Goal: Task Accomplishment & Management: Manage account settings

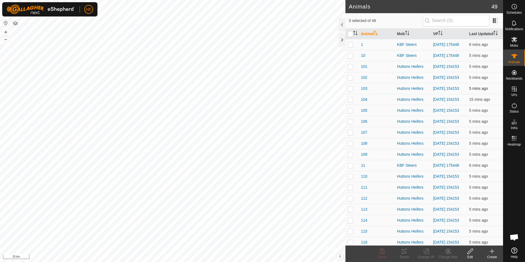
click at [361, 85] on div "Animals 49 0 selected of 49 Animal Mob VP Last Updated 1 KBF Steers [DATE] 1754…" at bounding box center [251, 131] width 503 height 262
click at [515, 73] on icon at bounding box center [514, 72] width 5 height 5
click at [477, 71] on link "Unfitted Neckbands" at bounding box center [475, 71] width 54 height 11
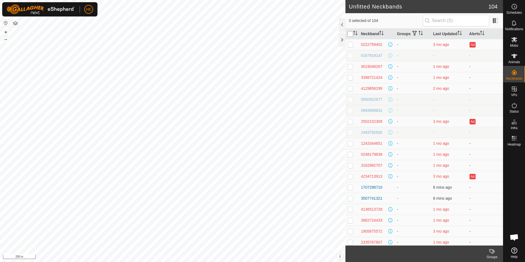
click at [352, 36] on input "checkbox" at bounding box center [350, 33] width 5 height 5
checkbox input "true"
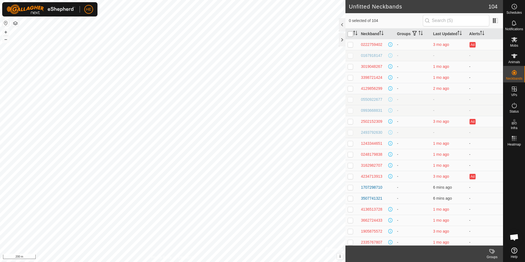
checkbox input "true"
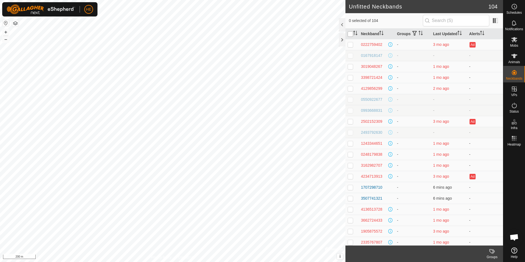
checkbox input "true"
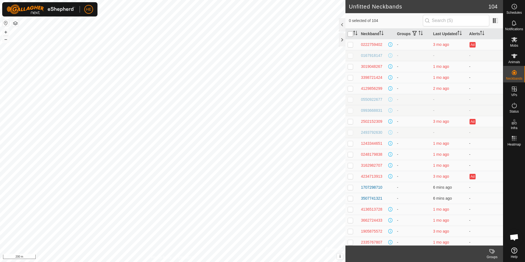
checkbox input "true"
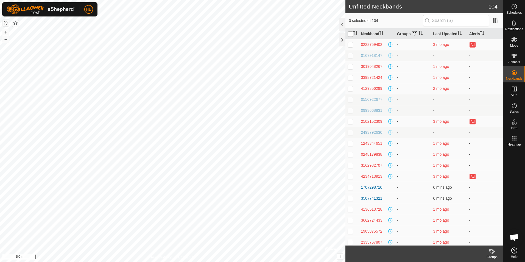
checkbox input "true"
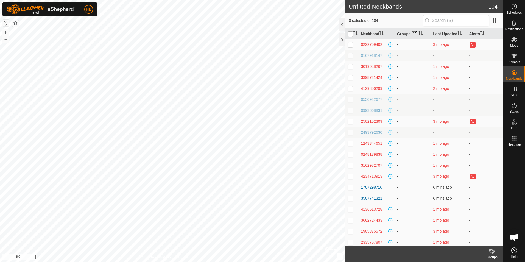
checkbox input "true"
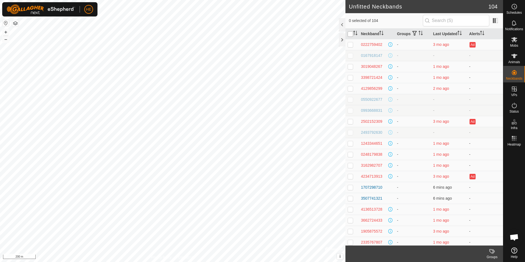
checkbox input "true"
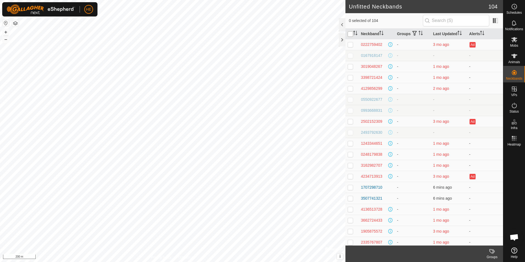
checkbox input "true"
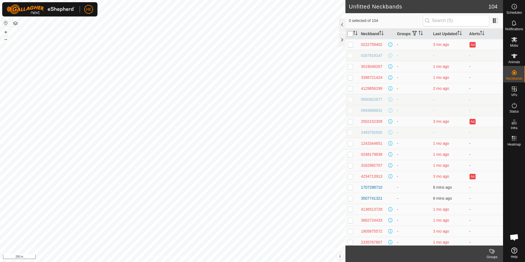
checkbox input "true"
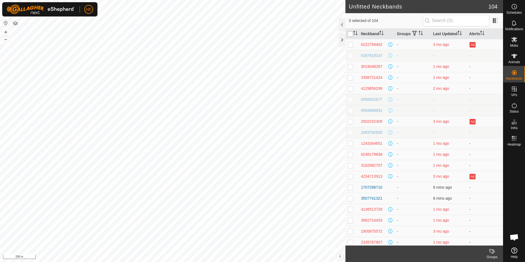
checkbox input "true"
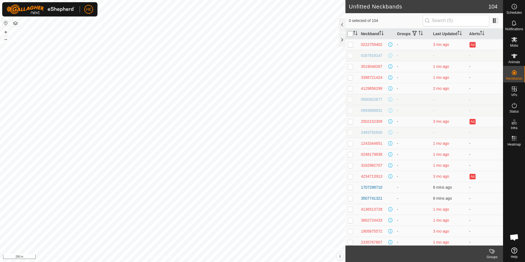
checkbox input "true"
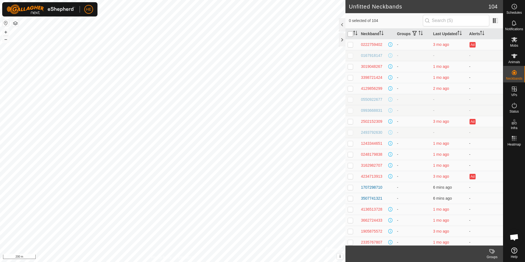
checkbox input "true"
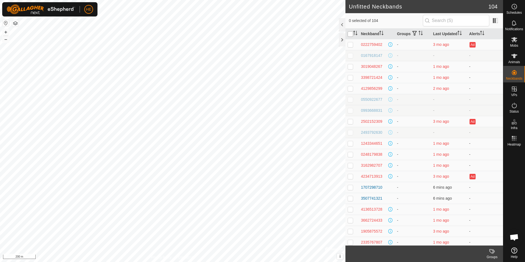
checkbox input "true"
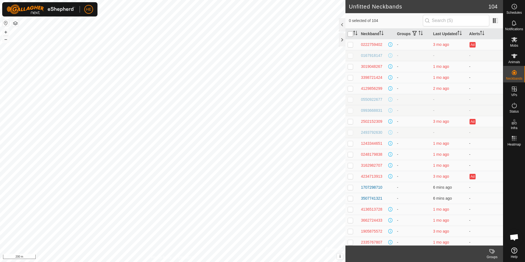
checkbox input "true"
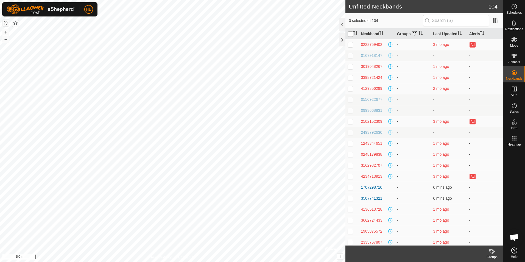
checkbox input "true"
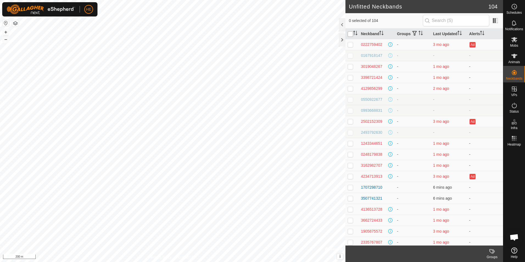
checkbox input "true"
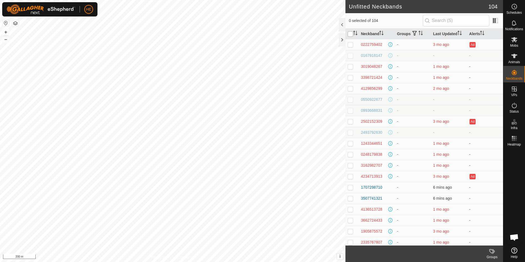
checkbox input "true"
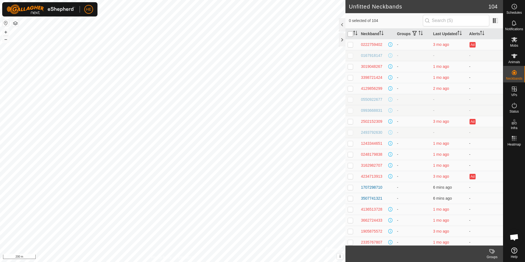
checkbox input "true"
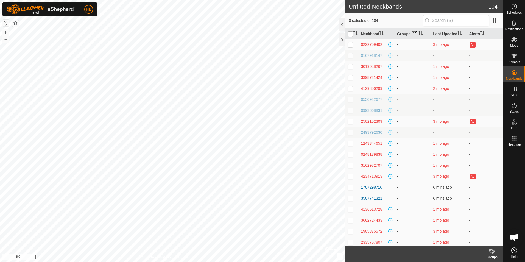
checkbox input "true"
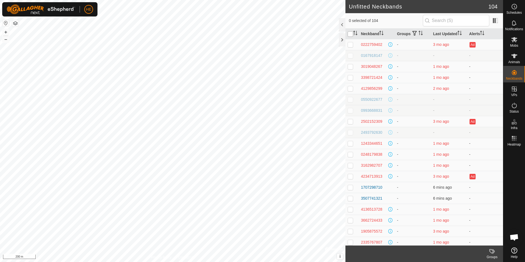
checkbox input "true"
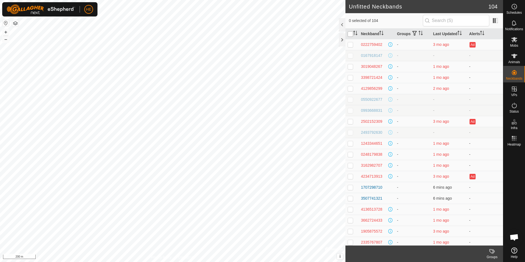
checkbox input "true"
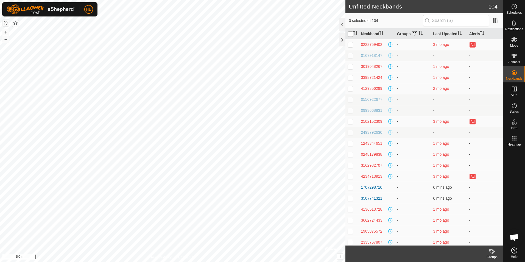
checkbox input "true"
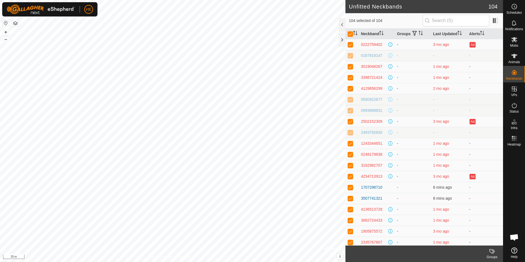
click at [351, 44] on p-checkbox at bounding box center [350, 44] width 5 height 4
checkbox input "false"
click at [349, 67] on p-checkbox at bounding box center [350, 66] width 5 height 4
checkbox input "false"
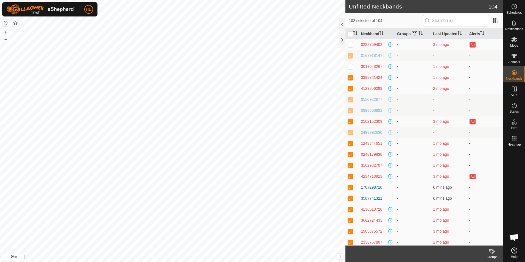
click at [350, 79] on p-checkbox at bounding box center [350, 77] width 5 height 4
checkbox input "false"
click at [349, 87] on p-checkbox at bounding box center [350, 88] width 5 height 4
checkbox input "false"
click at [351, 35] on input "checkbox" at bounding box center [350, 33] width 5 height 5
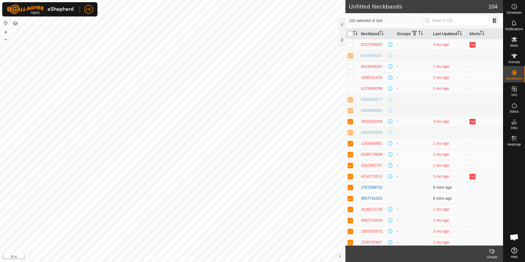
checkbox input "true"
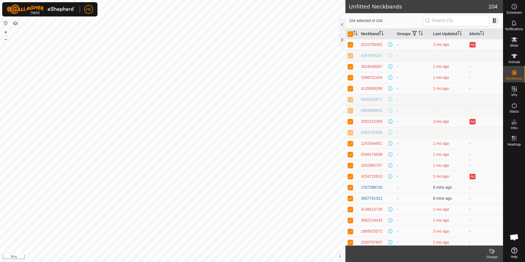
drag, startPoint x: 350, startPoint y: 44, endPoint x: 350, endPoint y: 49, distance: 4.7
click at [350, 47] on td at bounding box center [351, 44] width 13 height 11
checkbox input "false"
click at [350, 57] on p-checkbox at bounding box center [350, 55] width 5 height 4
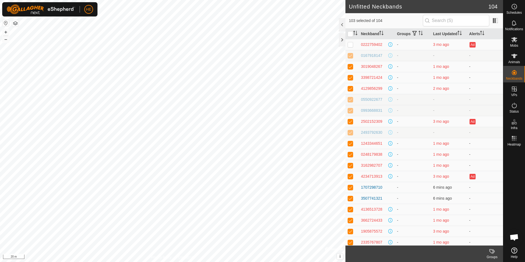
checkbox input "false"
click at [351, 34] on input "checkbox" at bounding box center [350, 33] width 5 height 5
checkbox input "true"
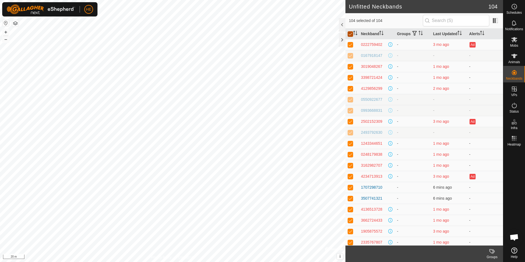
click at [351, 35] on input "checkbox" at bounding box center [350, 33] width 5 height 5
checkbox input "false"
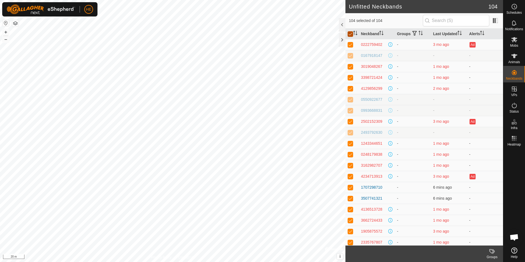
checkbox input "false"
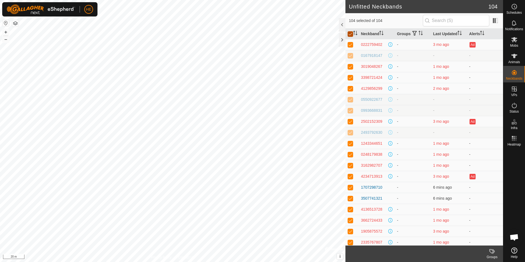
checkbox input "false"
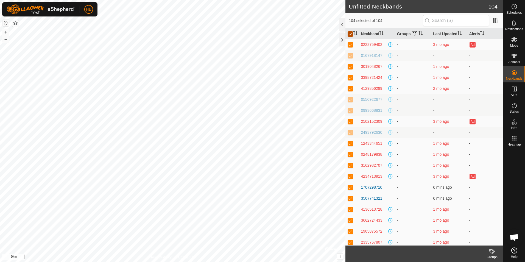
checkbox input "false"
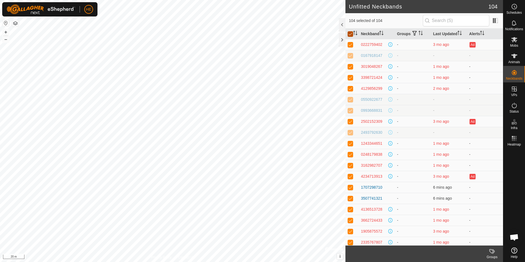
checkbox input "false"
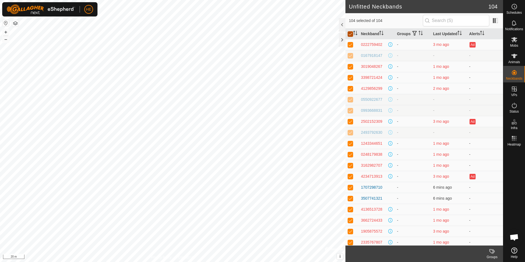
checkbox input "false"
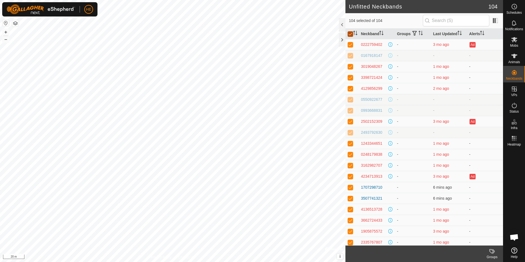
checkbox input "false"
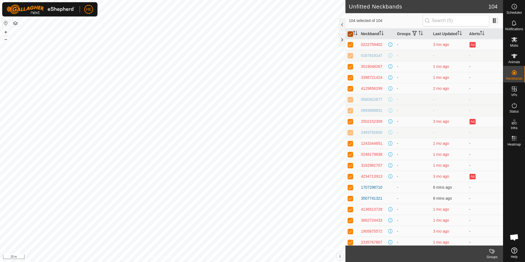
checkbox input "false"
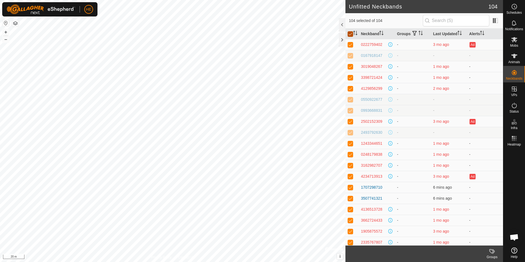
checkbox input "false"
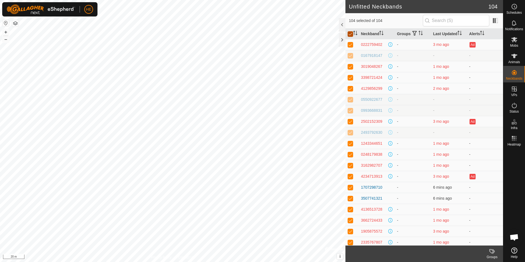
checkbox input "false"
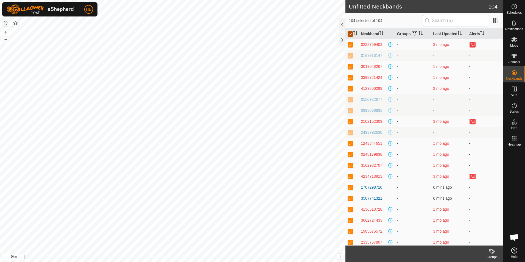
checkbox input "false"
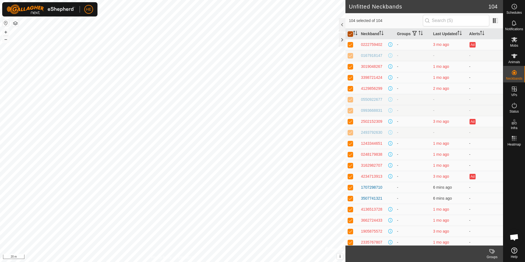
checkbox input "false"
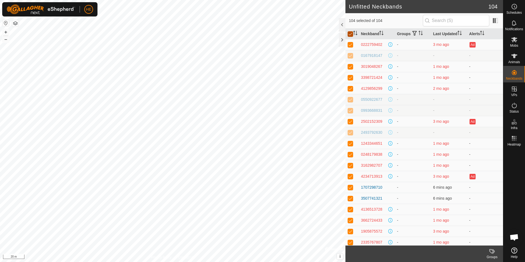
checkbox input "false"
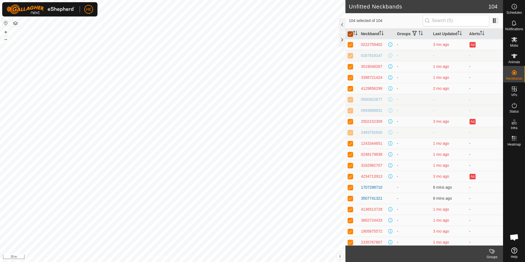
checkbox input "false"
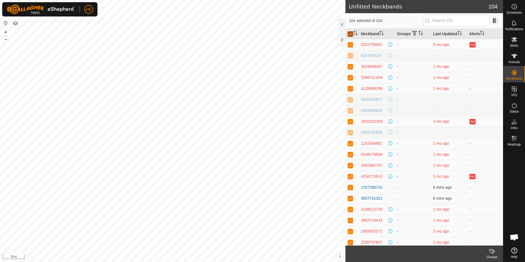
checkbox input "false"
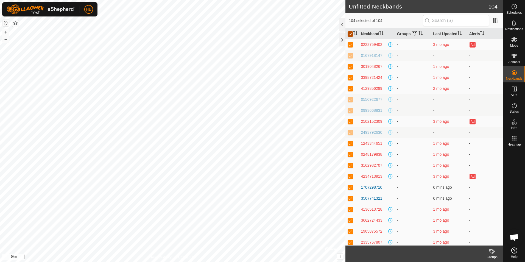
checkbox input "false"
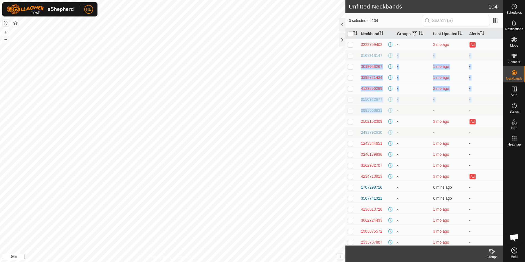
drag, startPoint x: 390, startPoint y: 110, endPoint x: 386, endPoint y: 61, distance: 48.8
drag, startPoint x: 386, startPoint y: 61, endPoint x: 351, endPoint y: 35, distance: 43.1
click at [351, 35] on input "checkbox" at bounding box center [350, 33] width 5 height 5
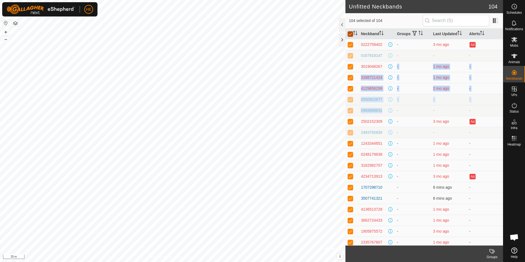
click at [351, 35] on input "checkbox" at bounding box center [350, 33] width 5 height 5
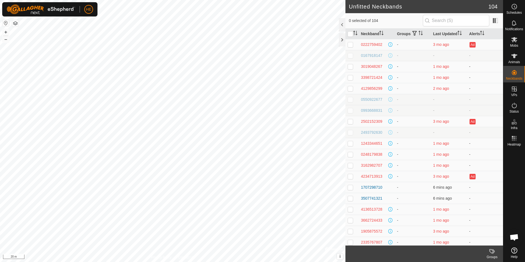
drag, startPoint x: 379, startPoint y: 59, endPoint x: 385, endPoint y: 64, distance: 7.8
click at [379, 59] on td "0167918147" at bounding box center [377, 55] width 36 height 11
click at [352, 186] on p-checkbox at bounding box center [350, 187] width 5 height 4
click at [351, 198] on p-checkbox at bounding box center [350, 198] width 5 height 4
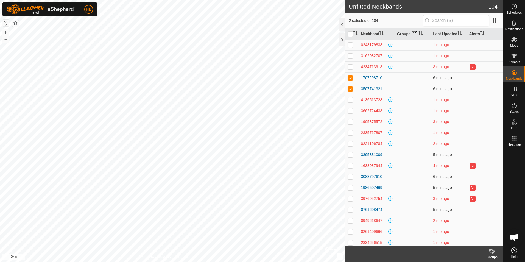
scroll to position [110, 0]
drag, startPoint x: 352, startPoint y: 155, endPoint x: 359, endPoint y: 163, distance: 10.3
click at [353, 155] on p-checkbox at bounding box center [350, 154] width 5 height 4
drag, startPoint x: 352, startPoint y: 178, endPoint x: 355, endPoint y: 183, distance: 6.8
click at [353, 178] on p-checkbox at bounding box center [350, 176] width 5 height 4
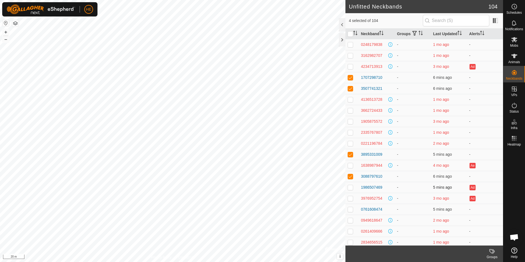
click at [352, 188] on p-checkbox at bounding box center [350, 187] width 5 height 4
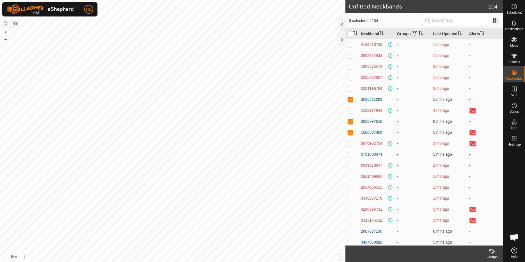
click at [350, 155] on p-checkbox at bounding box center [350, 154] width 5 height 4
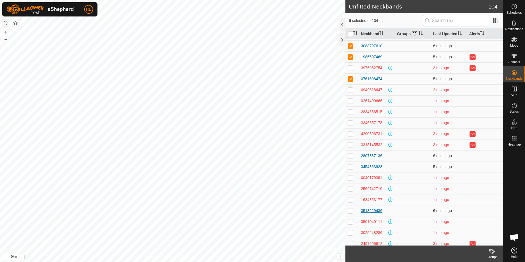
scroll to position [247, 0]
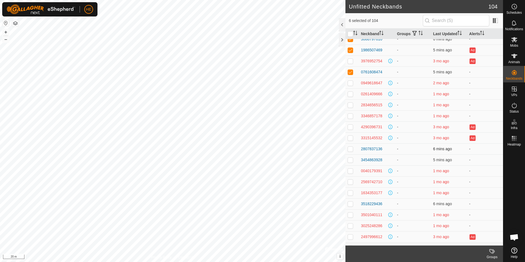
click at [352, 149] on p-checkbox at bounding box center [350, 149] width 5 height 4
click at [354, 160] on td at bounding box center [351, 159] width 13 height 11
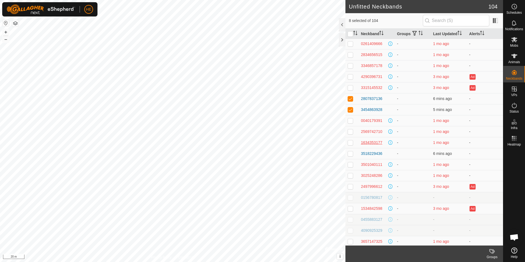
scroll to position [302, 0]
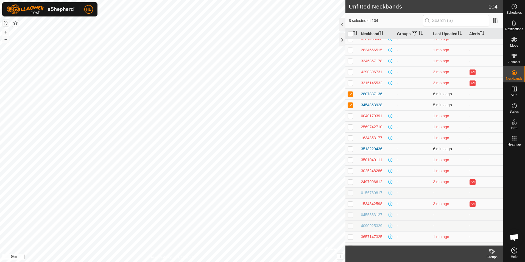
drag, startPoint x: 351, startPoint y: 151, endPoint x: 357, endPoint y: 162, distance: 12.5
click at [351, 152] on td at bounding box center [351, 148] width 13 height 11
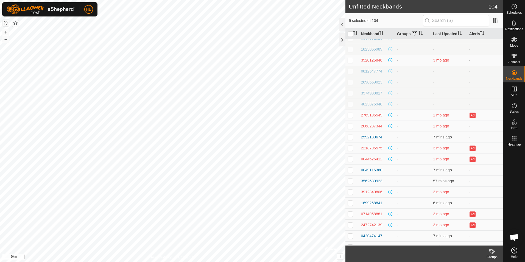
scroll to position [659, 0]
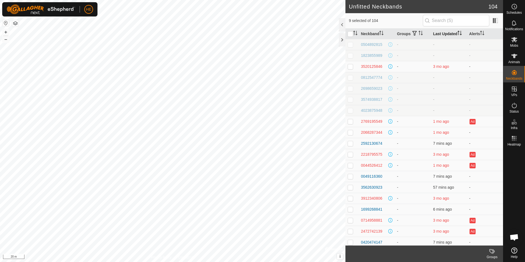
click at [457, 32] on icon "Activate to sort" at bounding box center [459, 33] width 4 height 4
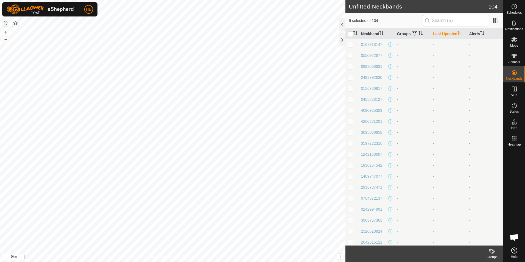
click at [457, 32] on icon "Activate to sort" at bounding box center [459, 33] width 4 height 4
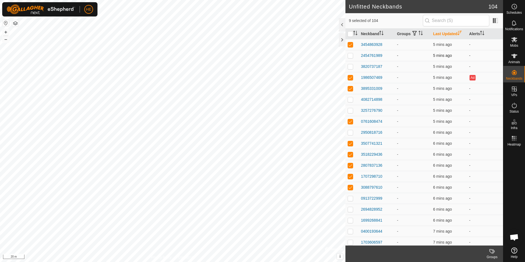
click at [351, 55] on p-checkbox at bounding box center [350, 55] width 5 height 4
click at [349, 66] on p-checkbox at bounding box center [350, 66] width 5 height 4
drag, startPoint x: 351, startPoint y: 100, endPoint x: 350, endPoint y: 107, distance: 6.7
click at [351, 101] on p-checkbox at bounding box center [350, 99] width 5 height 4
click at [350, 111] on p-checkbox at bounding box center [350, 110] width 5 height 4
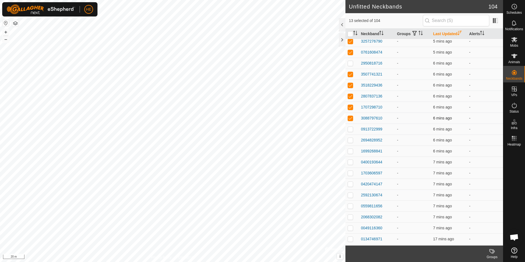
scroll to position [82, 0]
click at [350, 49] on p-checkbox at bounding box center [350, 50] width 5 height 4
click at [353, 226] on p-checkbox at bounding box center [350, 225] width 5 height 4
click at [352, 214] on p-checkbox at bounding box center [350, 214] width 5 height 4
click at [352, 202] on p-checkbox at bounding box center [350, 203] width 5 height 4
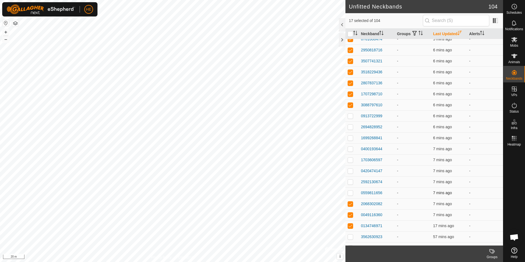
click at [351, 192] on p-checkbox at bounding box center [350, 193] width 5 height 4
drag, startPoint x: 351, startPoint y: 182, endPoint x: 351, endPoint y: 175, distance: 6.9
click at [351, 182] on p-checkbox at bounding box center [350, 182] width 5 height 4
click at [350, 169] on p-checkbox at bounding box center [350, 171] width 5 height 4
click at [352, 159] on p-checkbox at bounding box center [350, 160] width 5 height 4
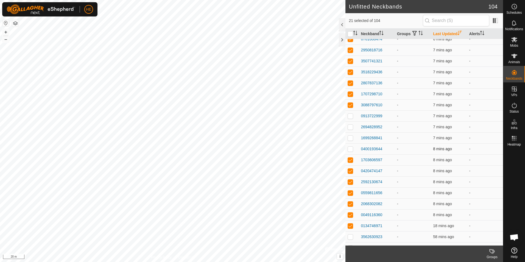
click at [349, 149] on p-checkbox at bounding box center [350, 149] width 5 height 4
click at [351, 138] on p-checkbox at bounding box center [350, 138] width 5 height 4
drag, startPoint x: 349, startPoint y: 128, endPoint x: 351, endPoint y: 120, distance: 8.1
click at [350, 128] on p-checkbox at bounding box center [350, 127] width 5 height 4
click at [348, 114] on p-checkbox at bounding box center [350, 116] width 5 height 4
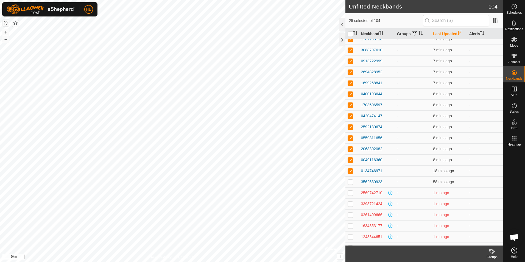
scroll to position [110, 0]
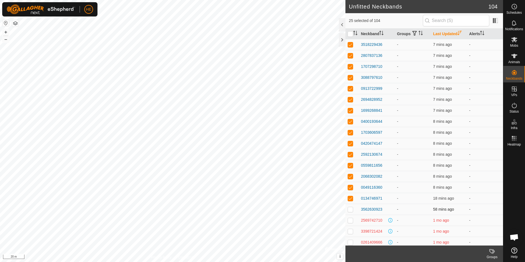
click at [350, 209] on p-checkbox at bounding box center [350, 209] width 5 height 4
click at [351, 210] on p-checkbox at bounding box center [350, 209] width 5 height 4
click at [351, 199] on p-checkbox at bounding box center [350, 198] width 5 height 4
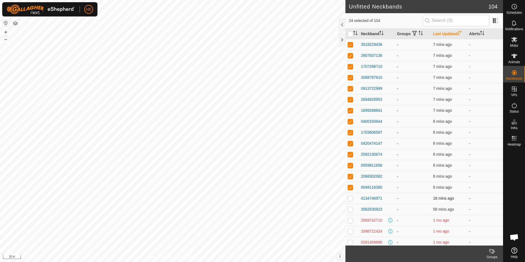
click at [351, 199] on p-checkbox at bounding box center [350, 198] width 5 height 4
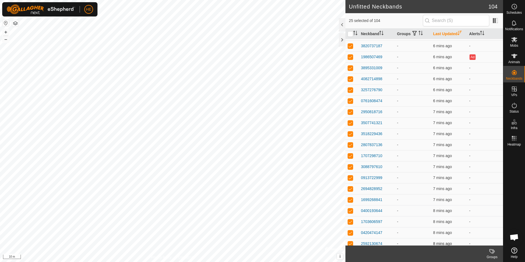
scroll to position [0, 0]
click at [491, 253] on icon at bounding box center [491, 251] width 4 height 4
click at [492, 254] on icon at bounding box center [492, 251] width 7 height 7
drag, startPoint x: 394, startPoint y: 200, endPoint x: 368, endPoint y: 32, distance: 170.1
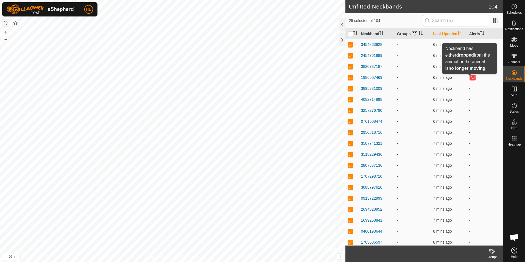
click at [469, 80] on button "Ad" at bounding box center [472, 77] width 6 height 5
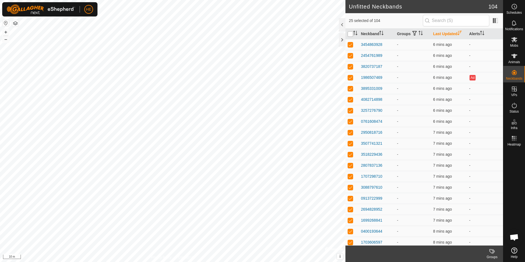
click at [349, 35] on input "checkbox" at bounding box center [350, 33] width 5 height 5
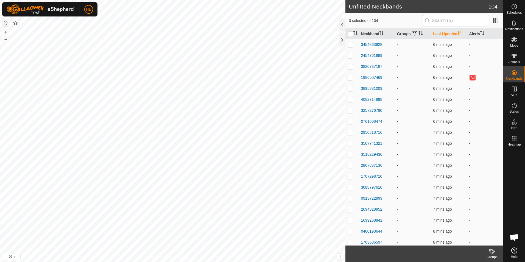
drag, startPoint x: 349, startPoint y: 35, endPoint x: 350, endPoint y: 77, distance: 42.8
click at [349, 78] on p-checkbox at bounding box center [350, 77] width 5 height 4
click at [350, 78] on p-checkbox at bounding box center [350, 77] width 5 height 4
click at [351, 78] on p-checkbox at bounding box center [350, 77] width 5 height 4
click at [350, 77] on p-checkbox at bounding box center [350, 77] width 5 height 4
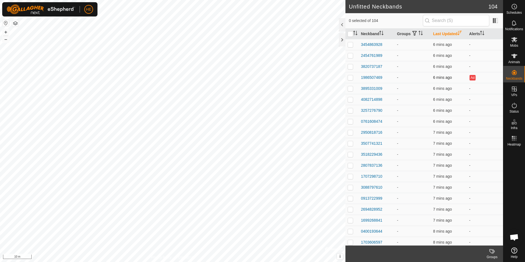
click at [350, 77] on p-checkbox at bounding box center [350, 77] width 5 height 4
click at [348, 209] on p-checkbox at bounding box center [350, 209] width 5 height 4
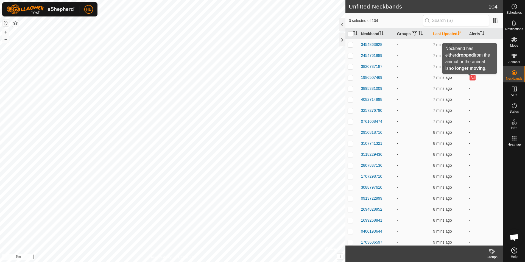
click at [470, 77] on button "Ad" at bounding box center [472, 77] width 6 height 5
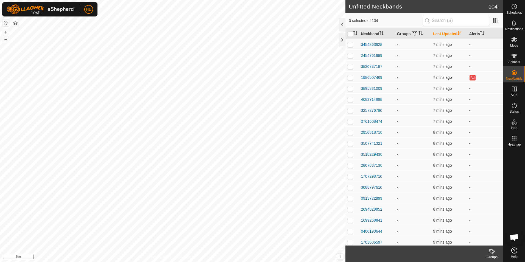
click at [350, 77] on p-checkbox at bounding box center [350, 77] width 5 height 4
click at [350, 45] on p-checkbox at bounding box center [350, 44] width 5 height 4
click at [348, 56] on p-checkbox at bounding box center [350, 55] width 5 height 4
click at [348, 68] on td at bounding box center [351, 66] width 13 height 11
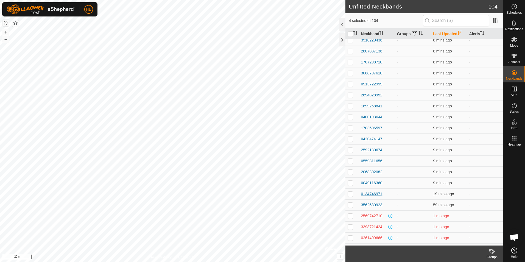
scroll to position [137, 0]
click at [351, 182] on p-checkbox at bounding box center [350, 182] width 5 height 4
click at [351, 170] on p-checkbox at bounding box center [350, 171] width 5 height 4
click at [351, 162] on td at bounding box center [351, 159] width 13 height 11
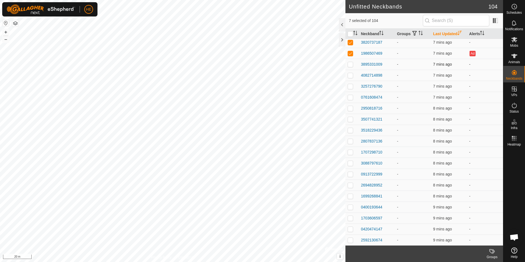
scroll to position [0, 0]
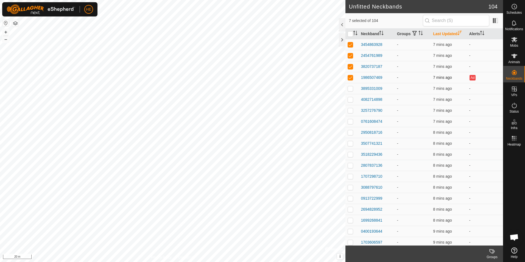
click at [350, 79] on p-checkbox at bounding box center [350, 77] width 5 height 4
click at [351, 76] on p-checkbox at bounding box center [350, 77] width 5 height 4
click at [351, 31] on th at bounding box center [351, 34] width 13 height 11
click at [352, 35] on input "checkbox" at bounding box center [350, 33] width 5 height 5
drag, startPoint x: 349, startPoint y: 34, endPoint x: 355, endPoint y: 38, distance: 6.8
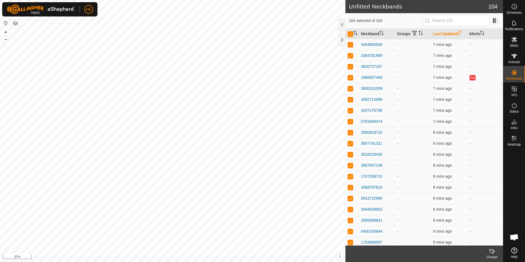
click at [349, 34] on input "checkbox" at bounding box center [350, 33] width 5 height 5
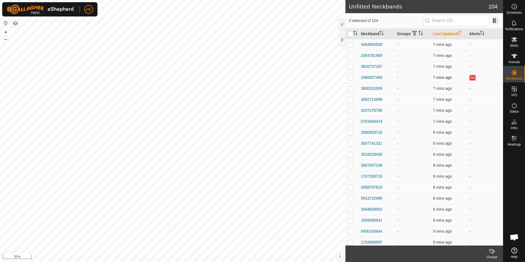
click at [351, 77] on p-checkbox at bounding box center [350, 77] width 5 height 4
click at [352, 77] on p-checkbox at bounding box center [350, 77] width 5 height 4
click at [351, 77] on p-checkbox at bounding box center [350, 77] width 5 height 4
click at [358, 77] on td at bounding box center [351, 77] width 13 height 11
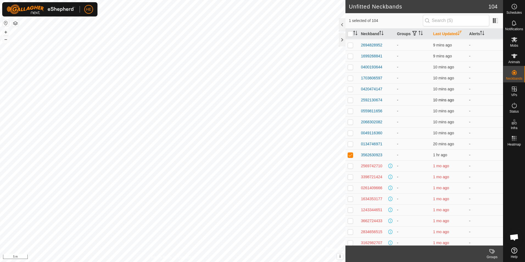
scroll to position [165, 0]
click at [349, 143] on p-checkbox at bounding box center [350, 143] width 5 height 4
click at [350, 132] on p-checkbox at bounding box center [350, 132] width 5 height 4
click at [348, 122] on p-checkbox at bounding box center [350, 121] width 5 height 4
click at [350, 109] on p-checkbox at bounding box center [350, 110] width 5 height 4
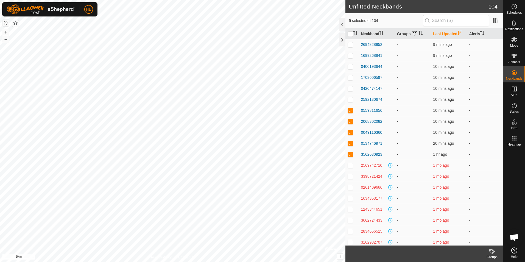
click at [350, 99] on p-checkbox at bounding box center [350, 99] width 5 height 4
click at [350, 89] on p-checkbox at bounding box center [350, 88] width 5 height 4
click at [351, 78] on p-checkbox at bounding box center [350, 77] width 5 height 4
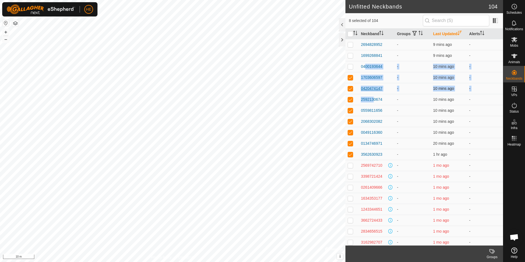
drag, startPoint x: 364, startPoint y: 75, endPoint x: 369, endPoint y: 91, distance: 16.3
drag, startPoint x: 369, startPoint y: 91, endPoint x: 349, endPoint y: 58, distance: 38.1
click at [349, 65] on p-checkbox at bounding box center [350, 66] width 5 height 4
click at [350, 58] on p-checkbox at bounding box center [350, 55] width 5 height 4
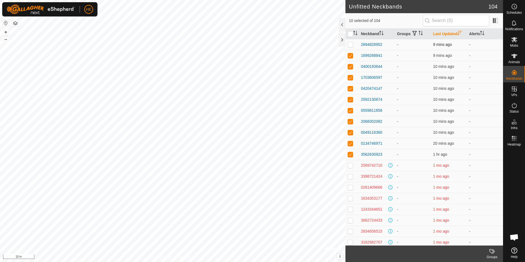
drag, startPoint x: 349, startPoint y: 46, endPoint x: 351, endPoint y: 49, distance: 4.1
click at [349, 46] on p-checkbox at bounding box center [350, 44] width 5 height 4
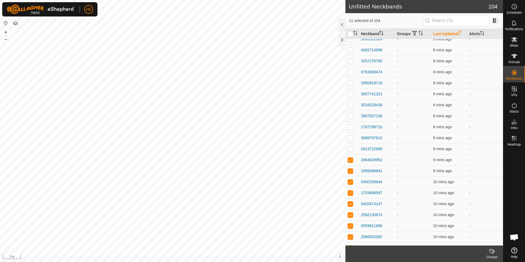
scroll to position [137, 0]
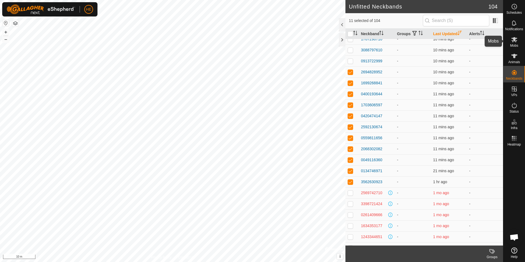
click at [517, 45] on span "Mobs" at bounding box center [514, 45] width 8 height 3
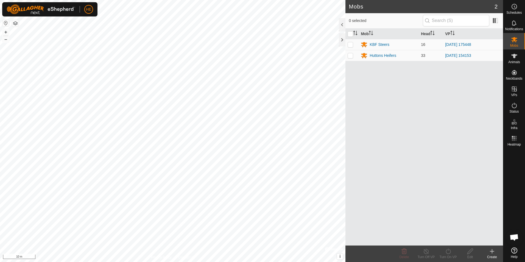
click at [491, 251] on icon at bounding box center [492, 251] width 7 height 7
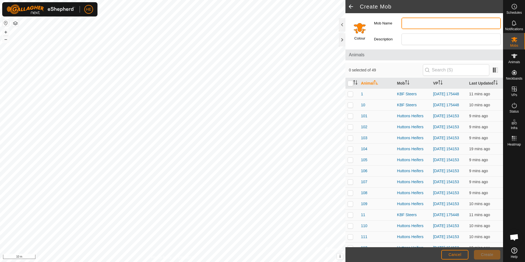
click at [419, 23] on input "Mob Name" at bounding box center [450, 24] width 99 height 12
drag, startPoint x: 416, startPoint y: 23, endPoint x: 478, endPoint y: 25, distance: 62.9
click at [478, 25] on input "Gelbvieh Cows" at bounding box center [450, 24] width 99 height 12
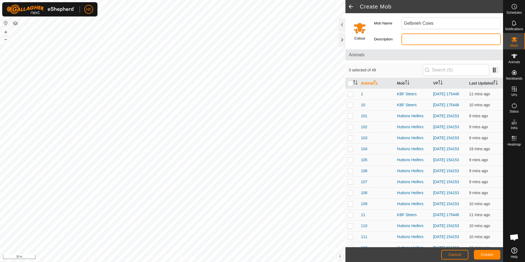
click at [419, 40] on input "Description" at bounding box center [450, 39] width 99 height 12
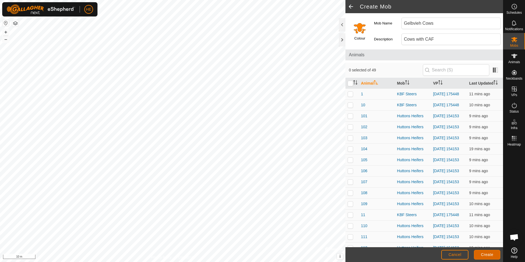
click at [491, 256] on span "Create" at bounding box center [487, 254] width 12 height 4
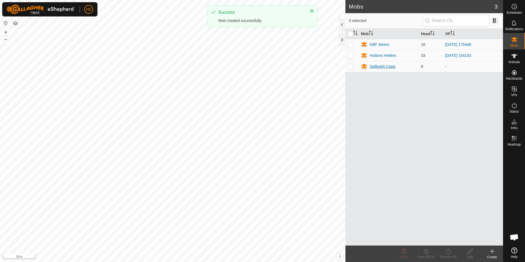
click at [383, 67] on div "Gelbvieh Cows" at bounding box center [382, 67] width 26 height 6
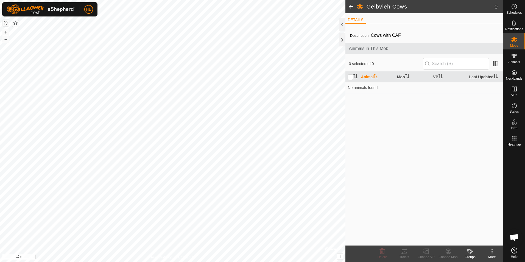
click at [493, 255] on div "More" at bounding box center [492, 256] width 22 height 5
click at [471, 238] on link "Edit Mob Detail" at bounding box center [475, 239] width 54 height 11
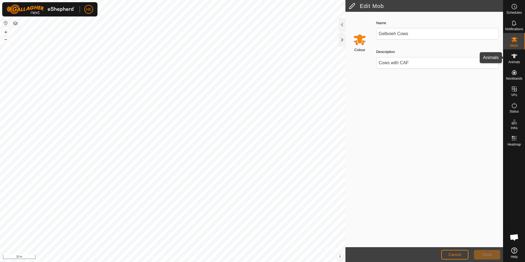
click at [515, 57] on icon at bounding box center [514, 56] width 6 height 4
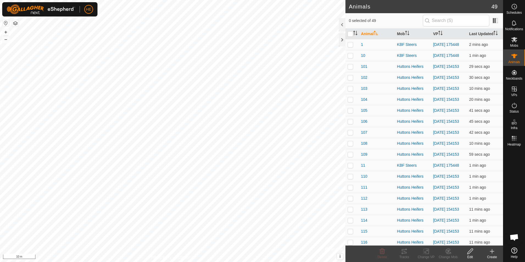
click at [491, 254] on icon at bounding box center [492, 251] width 7 height 7
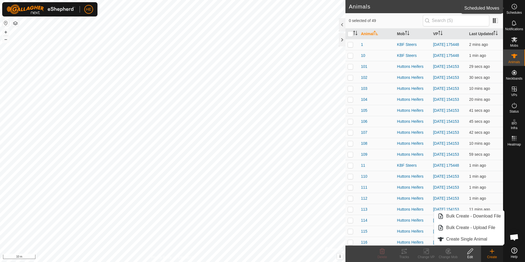
drag, startPoint x: 512, startPoint y: 10, endPoint x: 515, endPoint y: 14, distance: 4.7
click at [512, 10] on es-schedule-vp-svg-icon at bounding box center [514, 6] width 10 height 9
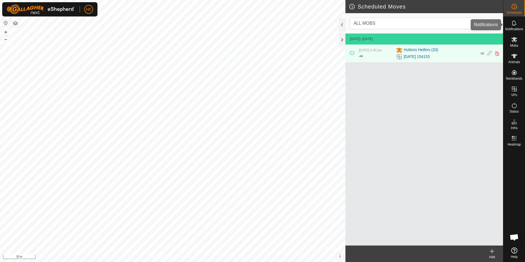
click at [514, 27] on es-notification-svg-icon at bounding box center [514, 23] width 10 height 9
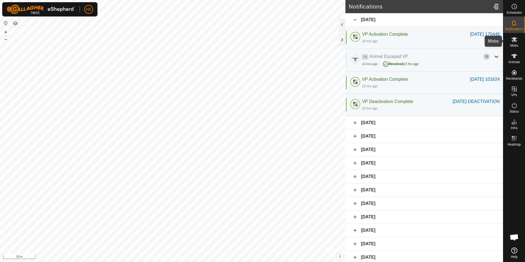
click at [517, 43] on es-mob-svg-icon at bounding box center [514, 39] width 10 height 9
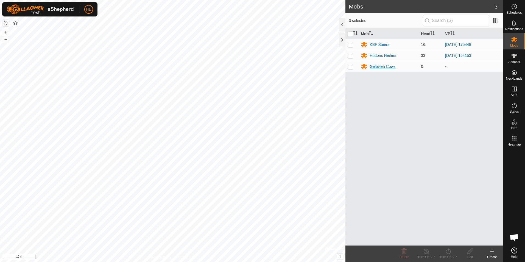
click at [381, 68] on div "Gelbvieh Cows" at bounding box center [382, 67] width 26 height 6
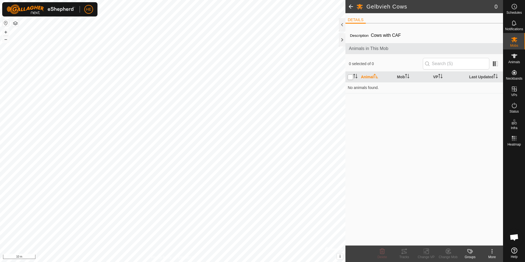
click at [352, 77] on input "checkbox" at bounding box center [350, 76] width 5 height 5
click at [514, 78] on span "Neckbands" at bounding box center [514, 78] width 16 height 3
click at [479, 73] on link "Unfitted Neckbands" at bounding box center [475, 71] width 54 height 11
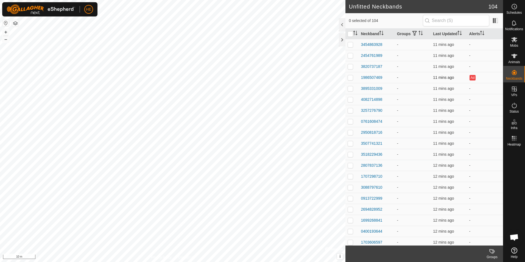
click at [351, 77] on p-checkbox at bounding box center [350, 77] width 5 height 4
click at [350, 91] on p-checkbox at bounding box center [350, 88] width 5 height 4
drag, startPoint x: 350, startPoint y: 100, endPoint x: 357, endPoint y: 102, distance: 6.4
click at [351, 100] on p-checkbox at bounding box center [350, 99] width 5 height 4
click at [513, 40] on icon at bounding box center [514, 39] width 6 height 5
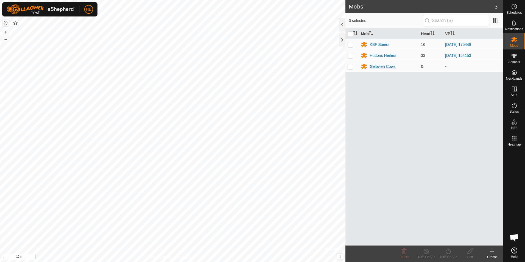
click at [376, 66] on div "Gelbvieh Cows" at bounding box center [382, 67] width 26 height 6
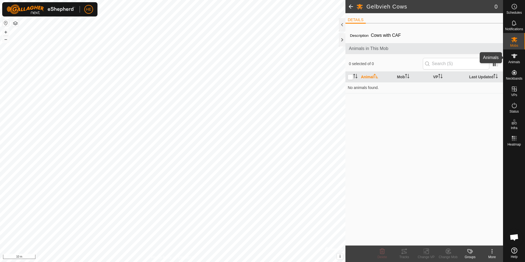
click at [515, 59] on icon at bounding box center [514, 56] width 7 height 7
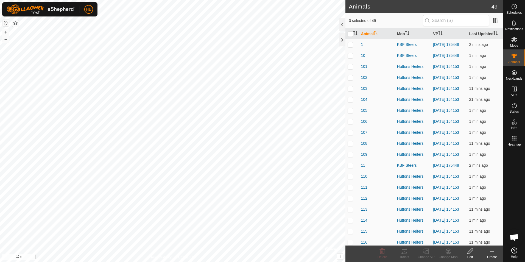
click at [494, 254] on icon at bounding box center [492, 251] width 7 height 7
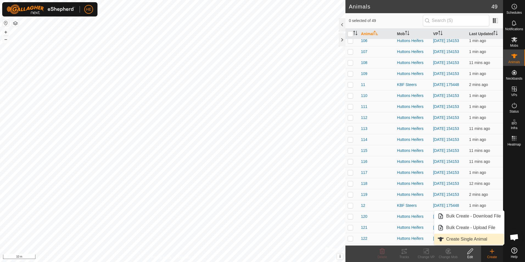
scroll to position [82, 0]
click at [472, 239] on link "Create Single Animal" at bounding box center [469, 239] width 70 height 11
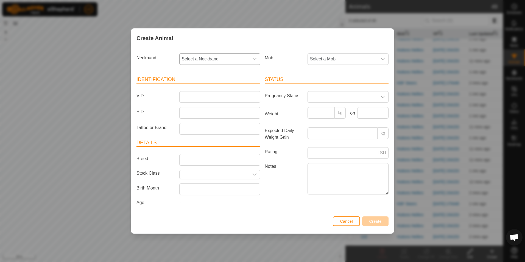
click at [256, 58] on icon "dropdown trigger" at bounding box center [254, 59] width 4 height 4
click at [254, 58] on icon "dropdown trigger" at bounding box center [254, 59] width 4 height 4
click at [424, 209] on div "Create Animal Neckband Select a Neckband Mob Select a Mob Identification VID EI…" at bounding box center [262, 131] width 525 height 262
click at [348, 220] on span "Cancel" at bounding box center [346, 221] width 13 height 4
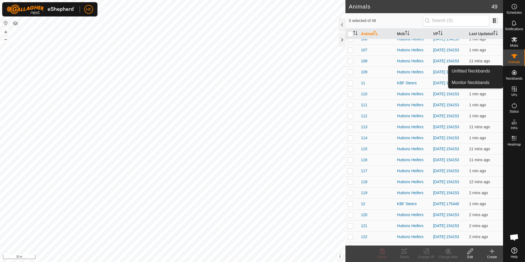
drag, startPoint x: 519, startPoint y: 81, endPoint x: 514, endPoint y: 74, distance: 8.4
click at [514, 74] on icon at bounding box center [514, 72] width 5 height 5
click at [481, 69] on link "Unfitted Neckbands" at bounding box center [475, 71] width 54 height 11
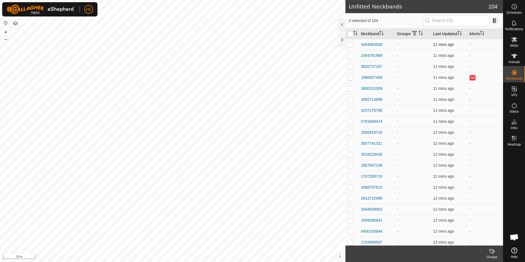
click at [351, 43] on p-checkbox at bounding box center [350, 44] width 5 height 4
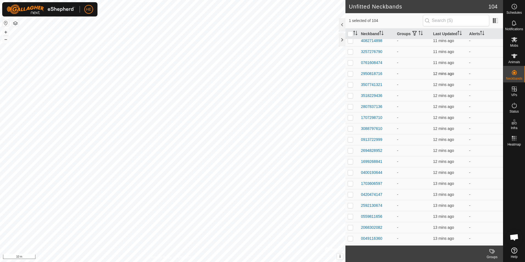
scroll to position [165, 0]
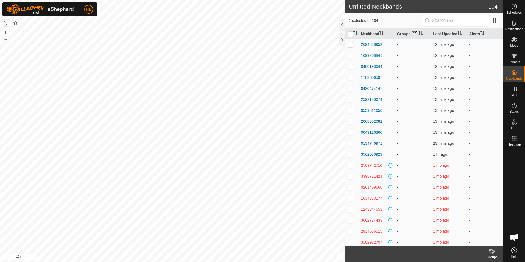
click at [352, 155] on p-checkbox at bounding box center [350, 154] width 5 height 4
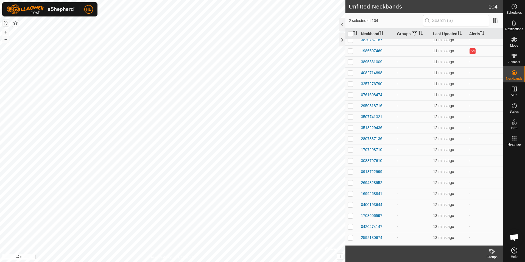
scroll to position [0, 0]
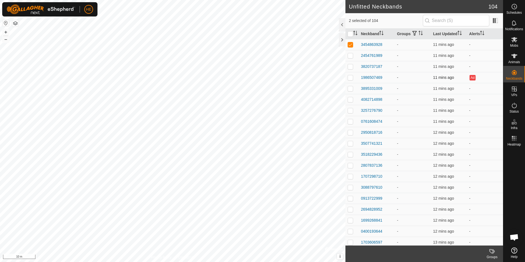
click at [350, 77] on p-checkbox at bounding box center [350, 77] width 5 height 4
click at [351, 77] on p-checkbox at bounding box center [350, 77] width 5 height 4
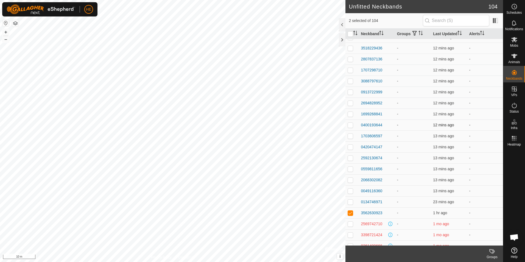
scroll to position [137, 0]
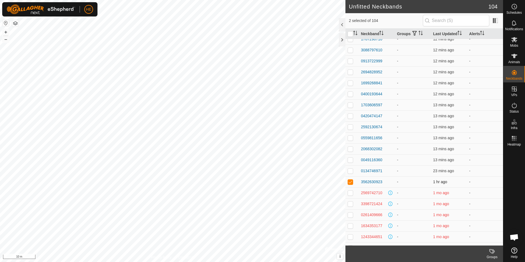
click at [346, 183] on td at bounding box center [351, 181] width 13 height 11
click at [351, 182] on p-checkbox at bounding box center [350, 182] width 5 height 4
click at [370, 182] on div "3562630923" at bounding box center [371, 182] width 21 height 6
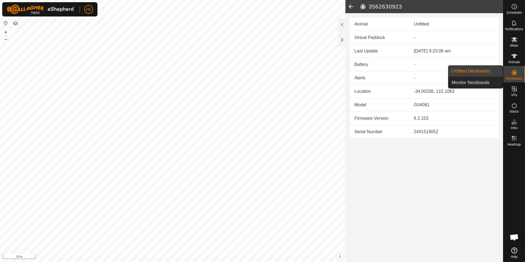
click at [489, 70] on link "Unfitted Neckbands" at bounding box center [475, 71] width 54 height 11
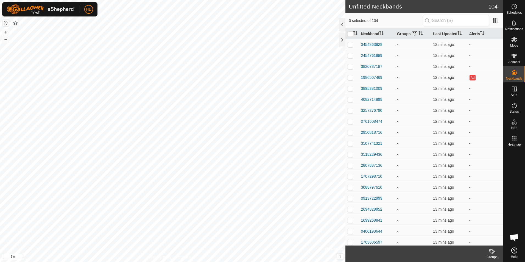
click at [350, 76] on p-checkbox at bounding box center [350, 77] width 5 height 4
click at [352, 77] on p-checkbox at bounding box center [350, 77] width 5 height 4
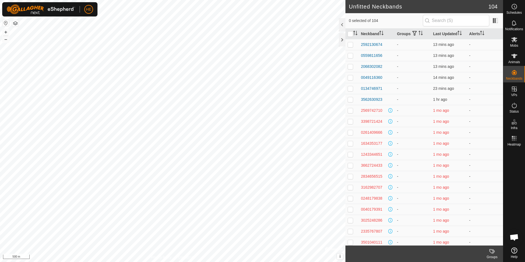
scroll to position [165, 0]
click at [352, 155] on p-checkbox at bounding box center [350, 154] width 5 height 4
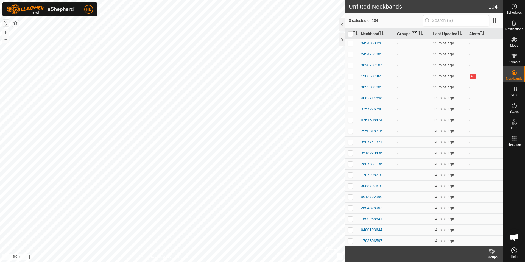
scroll to position [0, 0]
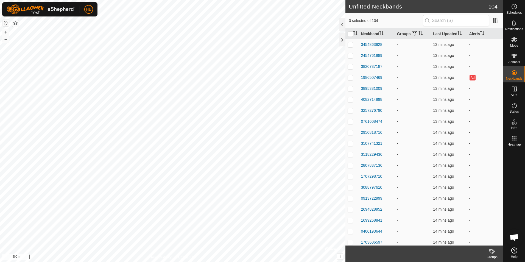
drag, startPoint x: 352, startPoint y: 45, endPoint x: 352, endPoint y: 50, distance: 5.2
click at [352, 46] on p-checkbox at bounding box center [350, 44] width 5 height 4
click at [350, 56] on p-checkbox at bounding box center [350, 55] width 5 height 4
drag, startPoint x: 350, startPoint y: 66, endPoint x: 351, endPoint y: 72, distance: 5.6
click at [350, 68] on p-checkbox at bounding box center [350, 66] width 5 height 4
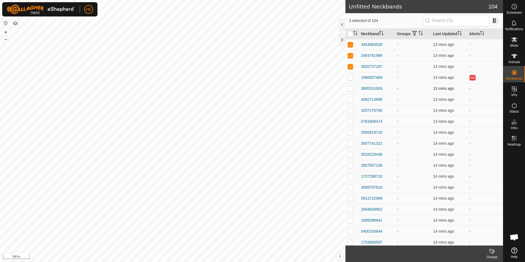
click at [349, 87] on p-checkbox at bounding box center [350, 88] width 5 height 4
drag, startPoint x: 348, startPoint y: 100, endPoint x: 351, endPoint y: 105, distance: 6.0
click at [348, 101] on p-checkbox at bounding box center [350, 99] width 5 height 4
drag, startPoint x: 350, startPoint y: 112, endPoint x: 351, endPoint y: 116, distance: 4.2
click at [350, 112] on p-checkbox at bounding box center [350, 110] width 5 height 4
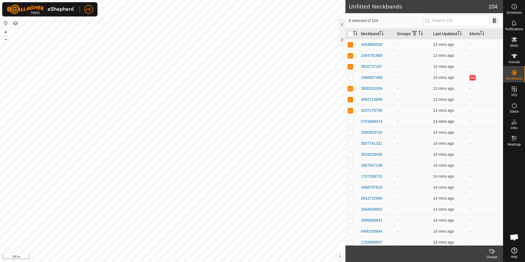
drag, startPoint x: 349, startPoint y: 121, endPoint x: 350, endPoint y: 125, distance: 3.9
click at [349, 122] on p-checkbox at bounding box center [350, 121] width 5 height 4
click at [349, 133] on p-checkbox at bounding box center [350, 132] width 5 height 4
click at [351, 143] on p-checkbox at bounding box center [350, 143] width 5 height 4
click at [351, 155] on p-checkbox at bounding box center [350, 154] width 5 height 4
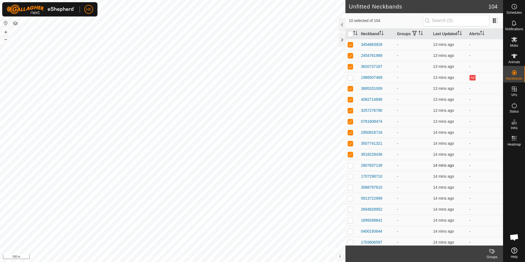
click at [351, 165] on p-checkbox at bounding box center [350, 165] width 5 height 4
click at [350, 175] on p-checkbox at bounding box center [350, 176] width 5 height 4
click at [350, 186] on p-checkbox at bounding box center [350, 187] width 5 height 4
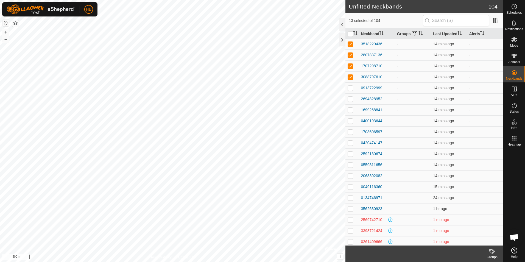
scroll to position [110, 0]
drag, startPoint x: 351, startPoint y: 91, endPoint x: 352, endPoint y: 95, distance: 3.7
click at [351, 92] on td at bounding box center [351, 88] width 13 height 11
click at [350, 100] on p-checkbox at bounding box center [350, 99] width 5 height 4
click at [351, 111] on p-checkbox at bounding box center [350, 110] width 5 height 4
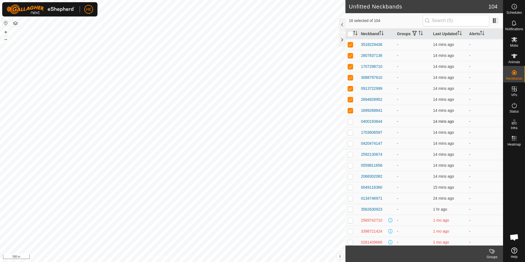
click at [351, 122] on p-checkbox at bounding box center [350, 121] width 5 height 4
drag, startPoint x: 350, startPoint y: 131, endPoint x: 352, endPoint y: 135, distance: 3.9
click at [350, 132] on p-checkbox at bounding box center [350, 132] width 5 height 4
click at [350, 142] on p-checkbox at bounding box center [350, 143] width 5 height 4
drag, startPoint x: 349, startPoint y: 155, endPoint x: 353, endPoint y: 159, distance: 5.7
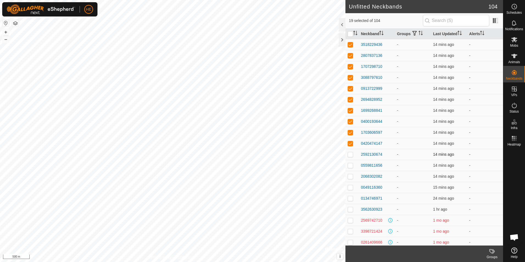
click at [349, 155] on p-checkbox at bounding box center [350, 154] width 5 height 4
click at [351, 164] on p-checkbox at bounding box center [350, 165] width 5 height 4
drag, startPoint x: 348, startPoint y: 173, endPoint x: 350, endPoint y: 178, distance: 4.5
click at [348, 174] on td at bounding box center [351, 176] width 13 height 11
click at [349, 187] on p-checkbox at bounding box center [350, 187] width 5 height 4
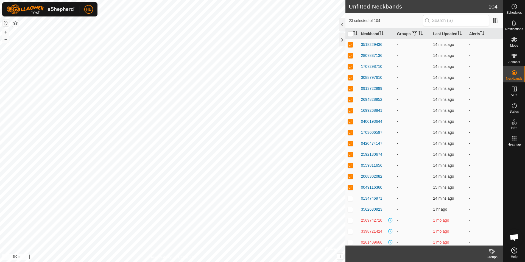
click at [350, 199] on p-checkbox at bounding box center [350, 198] width 5 height 4
click at [350, 209] on p-checkbox at bounding box center [350, 209] width 5 height 4
click at [314, 0] on html "HE Schedules Notifications Mobs Animals Neckbands VPs Status Infra Heatmap Help…" at bounding box center [262, 131] width 525 height 262
